Goal: Transaction & Acquisition: Purchase product/service

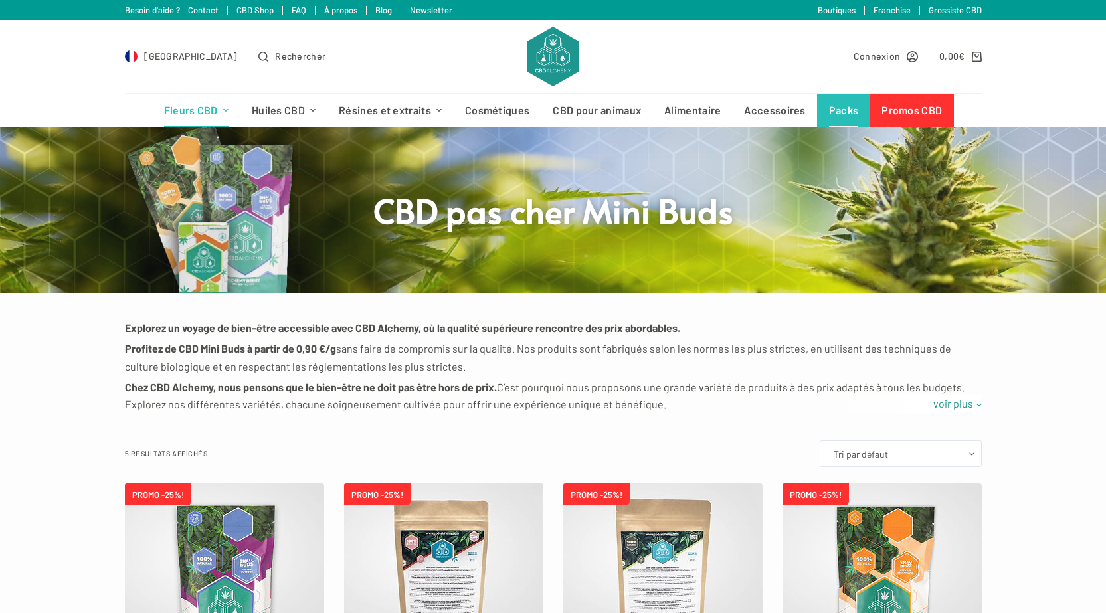
click at [844, 112] on link "Packs" at bounding box center [843, 110] width 53 height 33
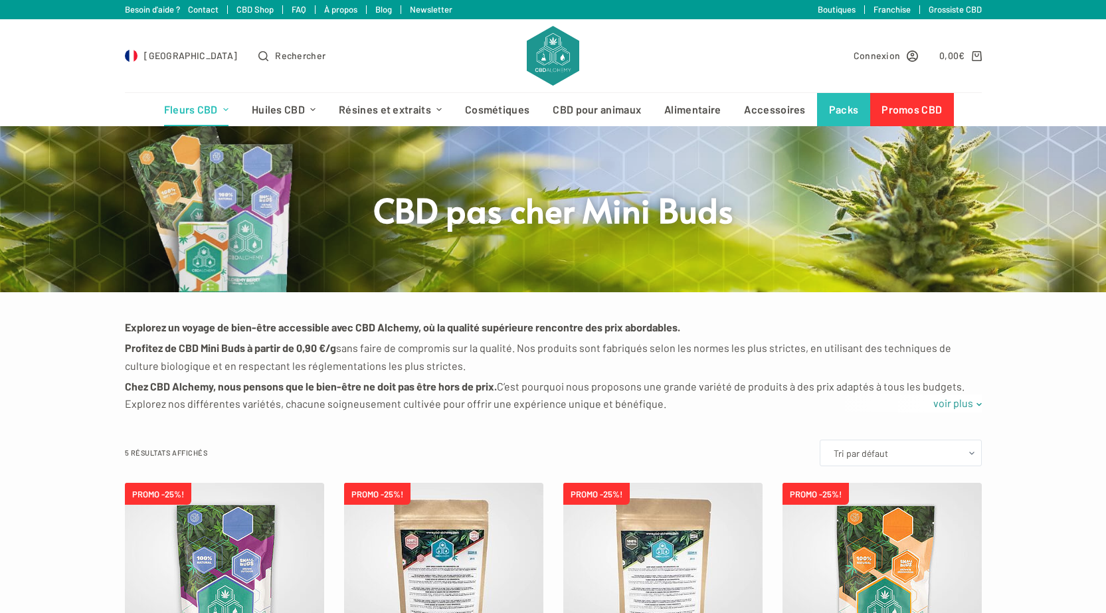
scroll to position [130, 0]
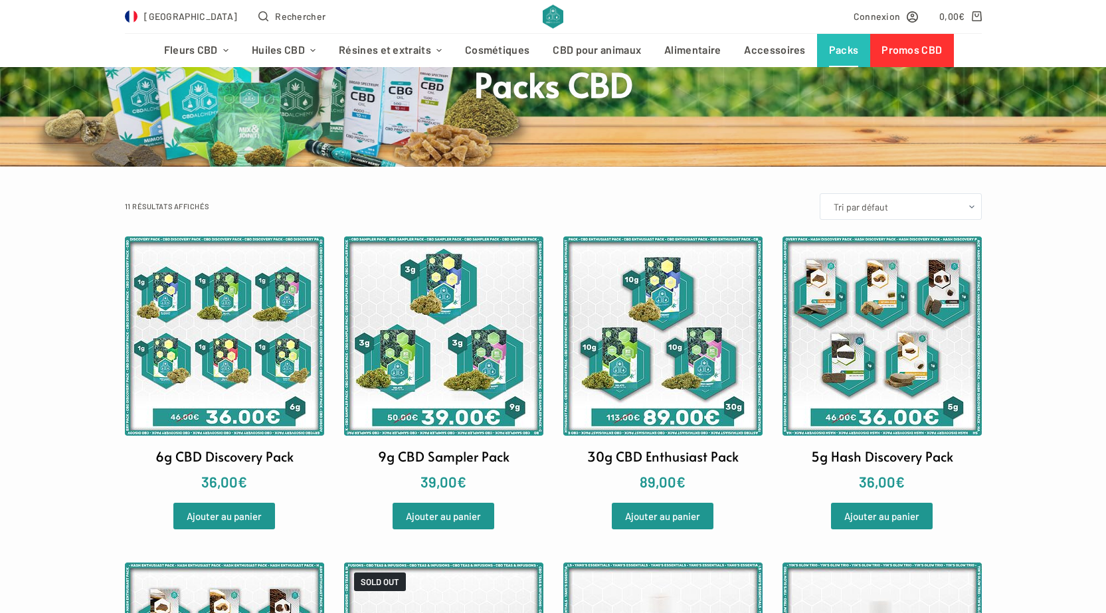
scroll to position [133, 0]
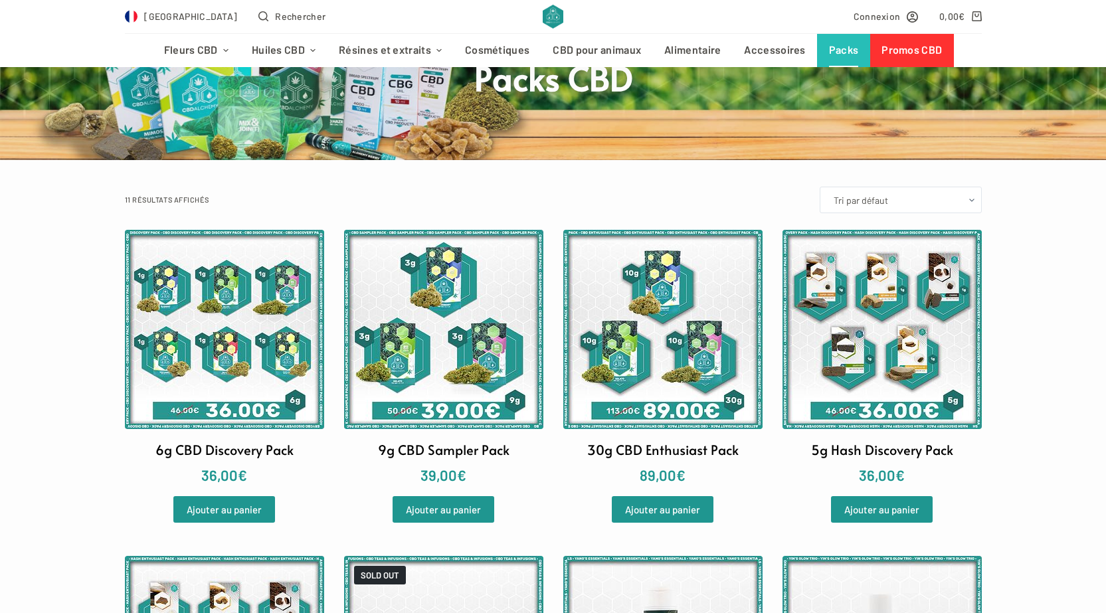
click at [674, 359] on img at bounding box center [662, 329] width 199 height 199
